Goal: Check status

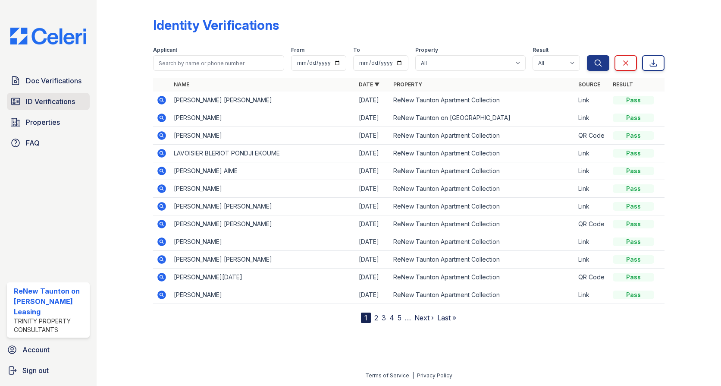
click at [49, 107] on span "ID Verifications" at bounding box center [50, 101] width 49 height 10
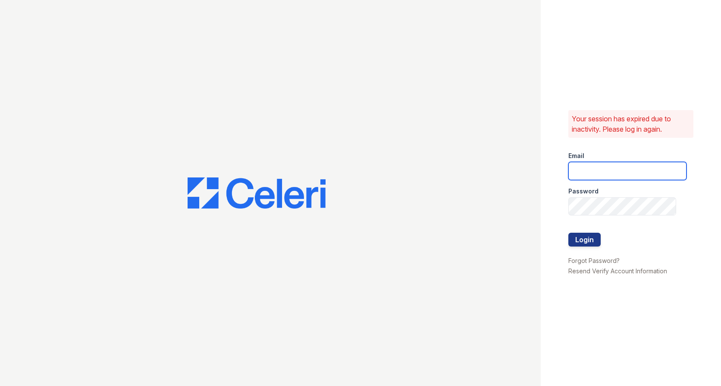
type input "[EMAIL_ADDRESS][DOMAIN_NAME]"
click at [591, 240] on button "Login" at bounding box center [585, 240] width 32 height 14
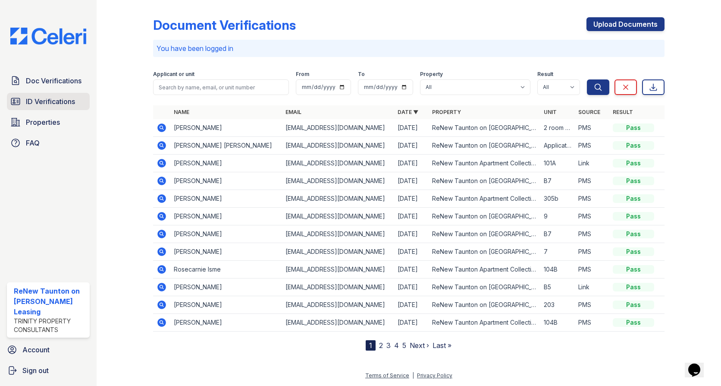
click at [31, 103] on span "ID Verifications" at bounding box center [50, 101] width 49 height 10
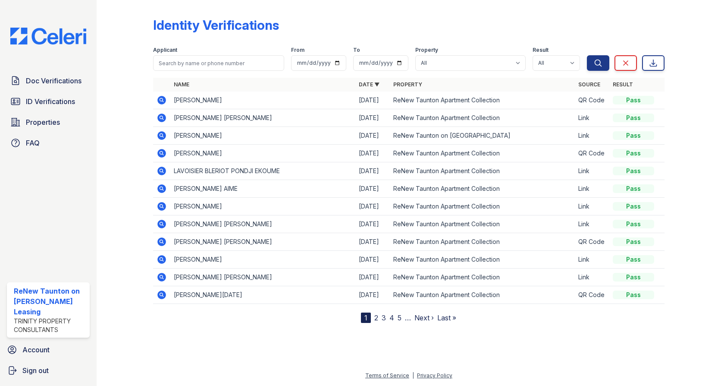
click at [165, 99] on icon at bounding box center [162, 100] width 10 height 10
